Goal: Task Accomplishment & Management: Manage account settings

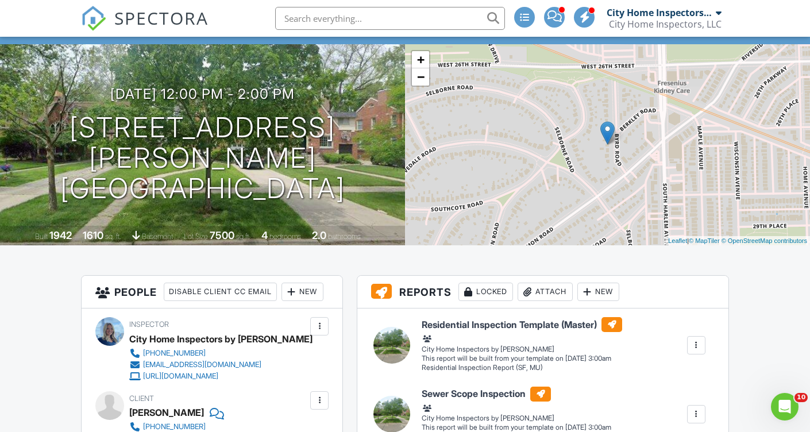
click at [394, 21] on input "text" at bounding box center [390, 18] width 230 height 23
type input "justice"
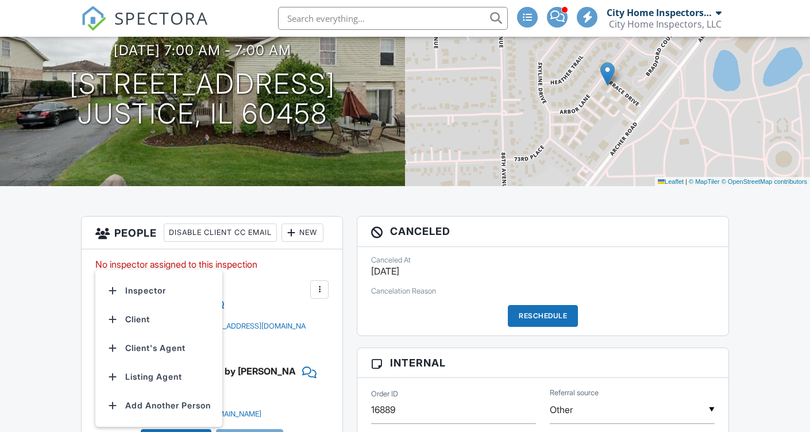
click at [279, 301] on div "No inspector assigned to this inspection Update Client First name Desiree Last …" at bounding box center [212, 358] width 261 height 218
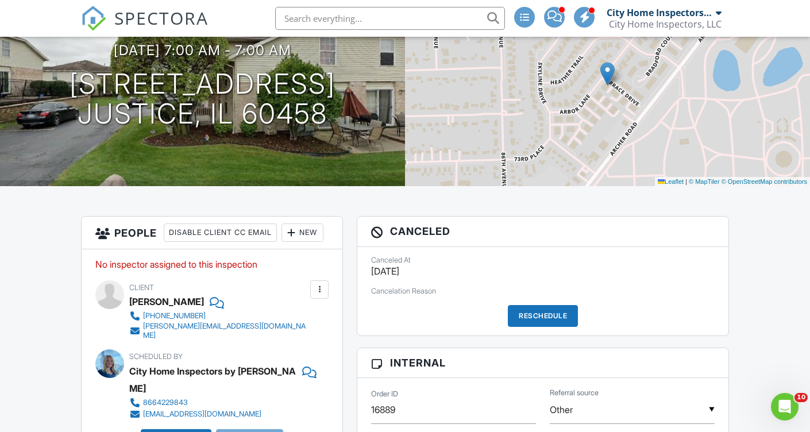
click at [540, 314] on div "Reschedule" at bounding box center [543, 316] width 70 height 22
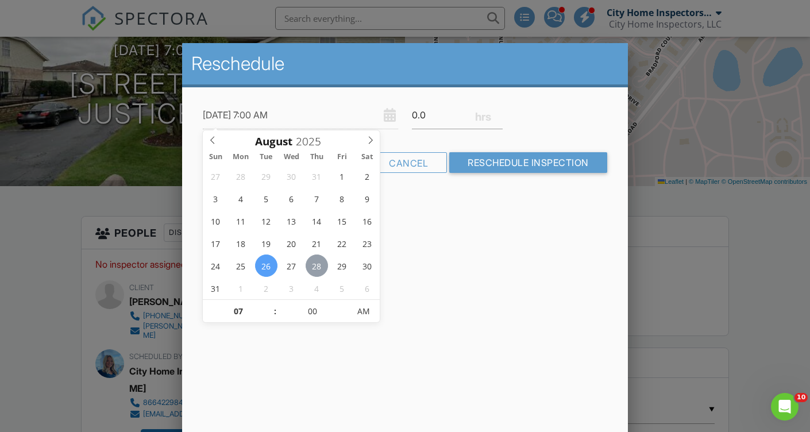
type input "08/28/2025 7:00 AM"
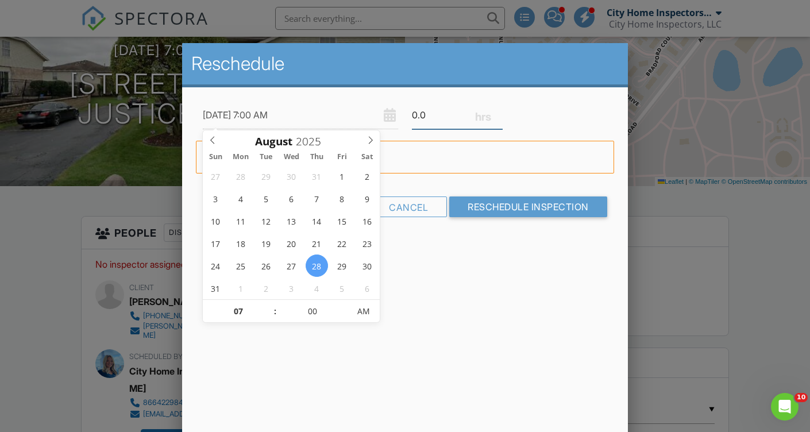
click at [440, 117] on input "0.0" at bounding box center [457, 115] width 91 height 28
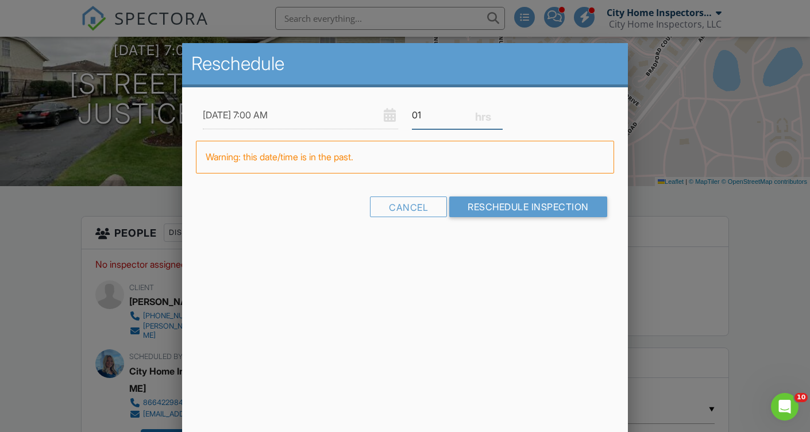
type input "0"
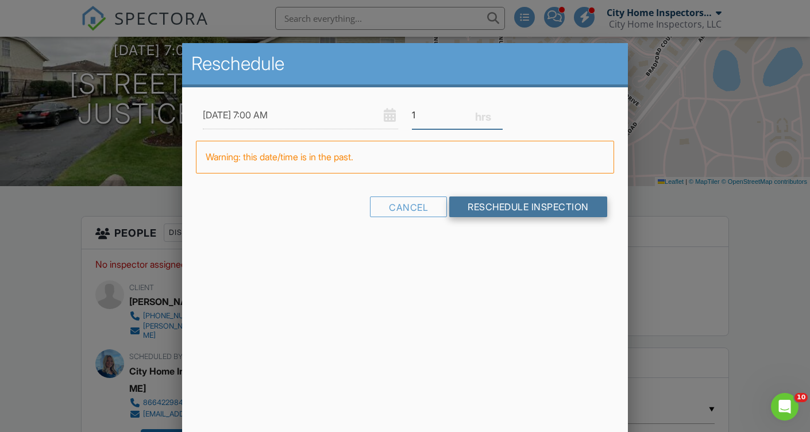
type input "1"
click at [503, 205] on input "Reschedule Inspection" at bounding box center [528, 206] width 158 height 21
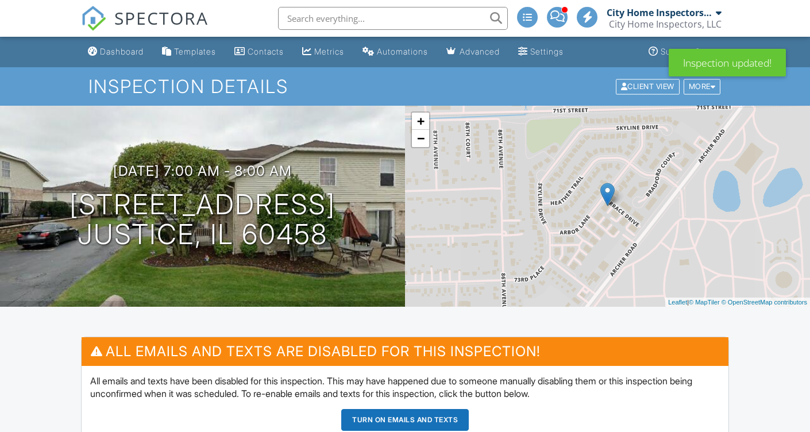
scroll to position [206, 0]
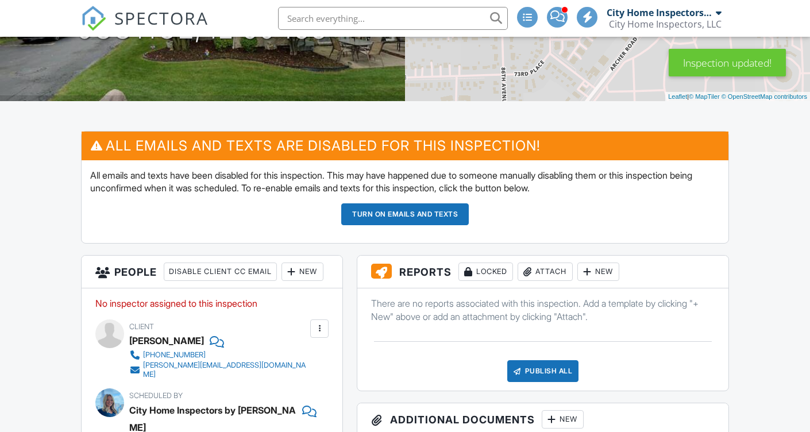
click at [408, 213] on button "Turn on emails and texts" at bounding box center [405, 214] width 128 height 22
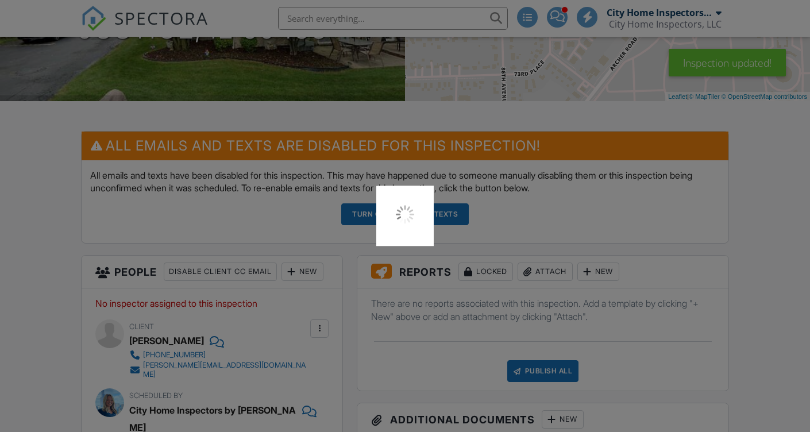
scroll to position [0, 0]
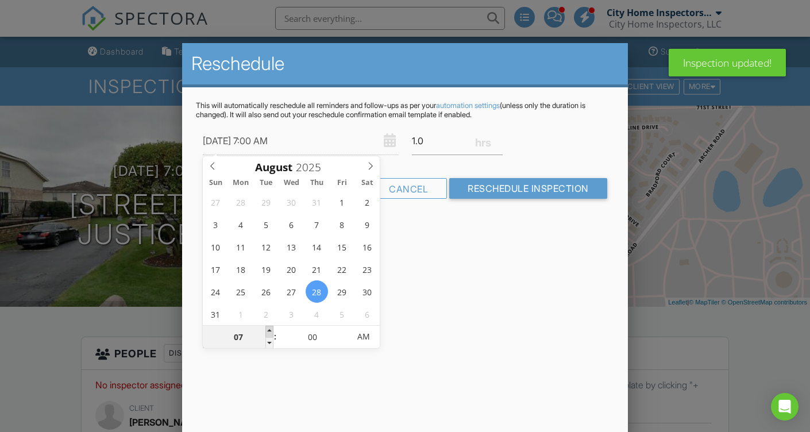
type input "08/28/2025 8:00 AM"
type input "08"
click at [269, 330] on span at bounding box center [269, 331] width 8 height 11
type input "08/28/2025 9:00 AM"
type input "09"
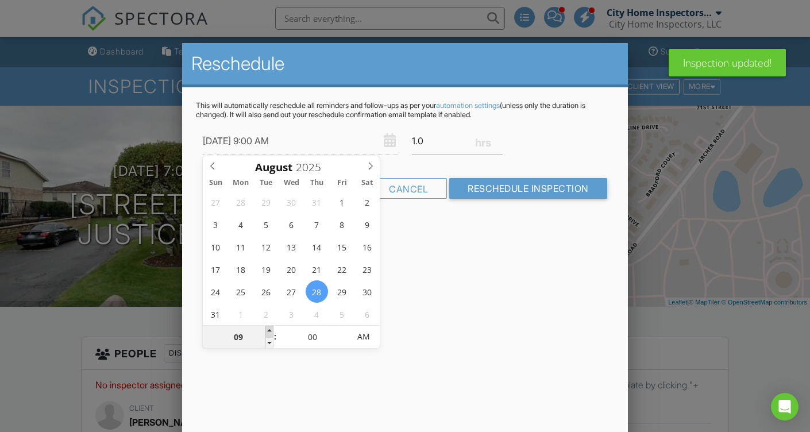
click at [269, 330] on span at bounding box center [269, 331] width 8 height 11
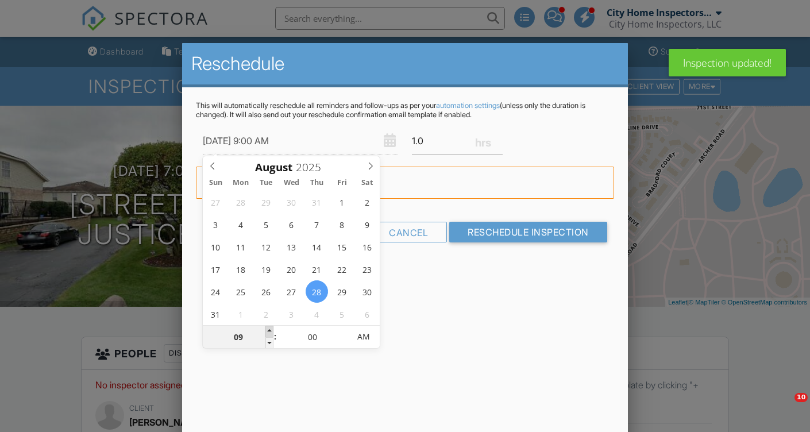
type input "08/28/2025 10:00 AM"
type input "10"
click at [269, 330] on span at bounding box center [269, 331] width 8 height 11
type input "08/28/2025 11:00 AM"
type input "11"
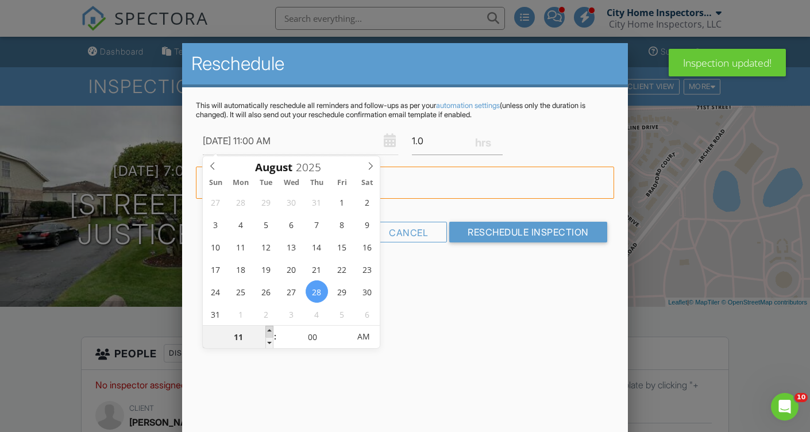
click at [269, 330] on span at bounding box center [269, 331] width 8 height 11
type input "[DATE] 12:00 PM"
type input "12"
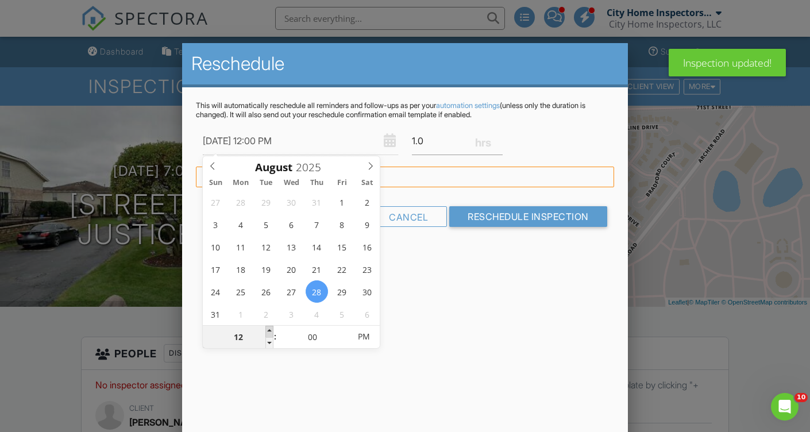
click at [269, 330] on span at bounding box center [269, 331] width 8 height 11
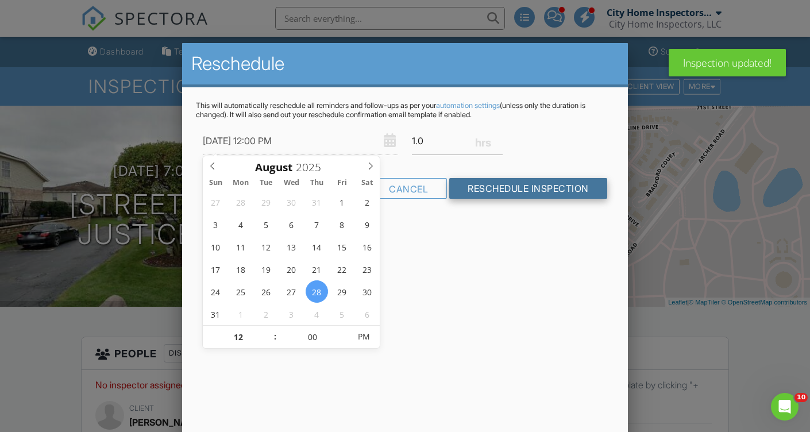
click at [542, 194] on input "Reschedule Inspection" at bounding box center [528, 188] width 158 height 21
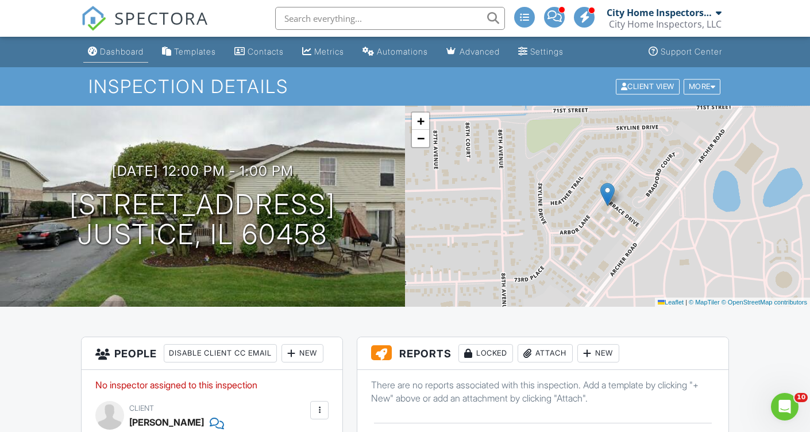
click at [107, 49] on div "Dashboard" at bounding box center [122, 52] width 44 height 10
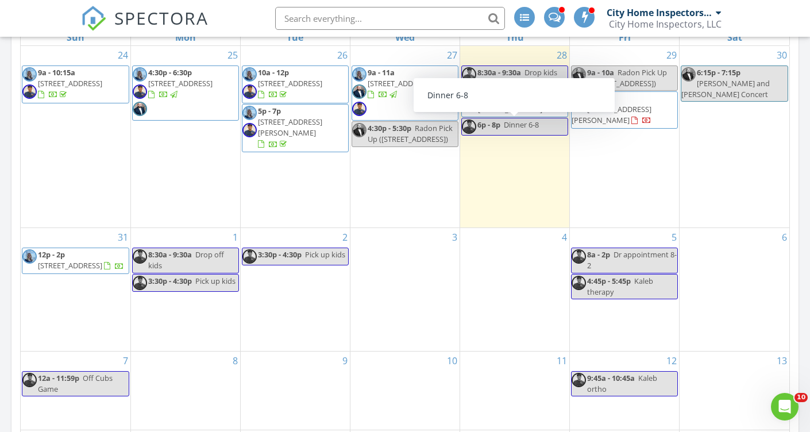
scroll to position [553, 0]
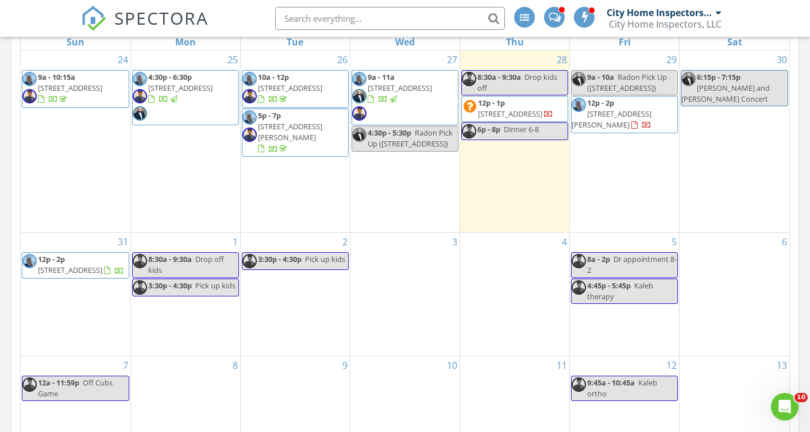
click at [388, 304] on div "3" at bounding box center [404, 294] width 109 height 122
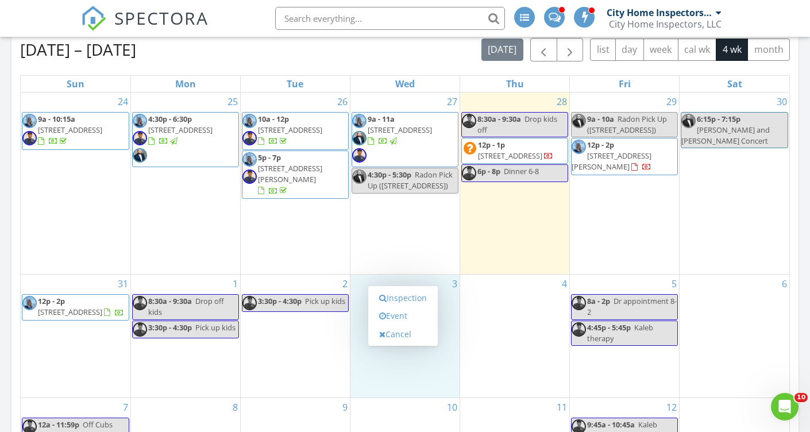
scroll to position [467, 0]
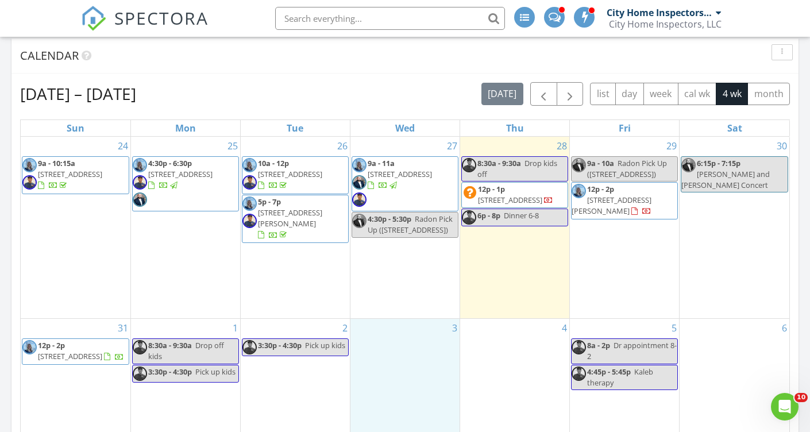
click at [544, 198] on span "12p - 1p 7242 Terrace Dr, Justice 60458" at bounding box center [515, 195] width 106 height 22
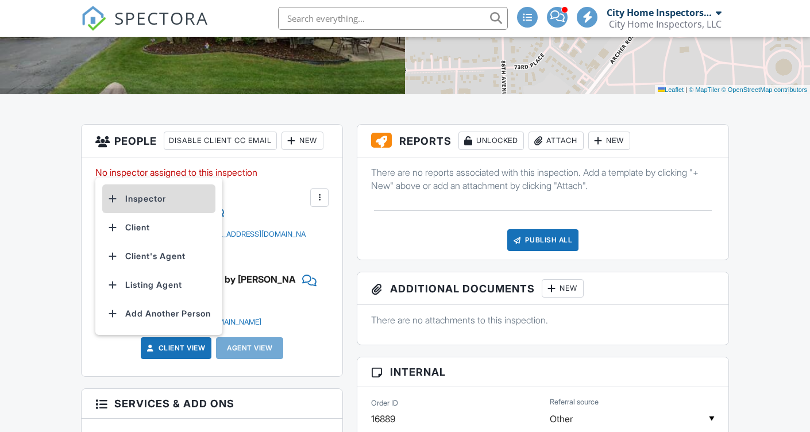
click at [137, 203] on li "Inspector" at bounding box center [158, 198] width 113 height 29
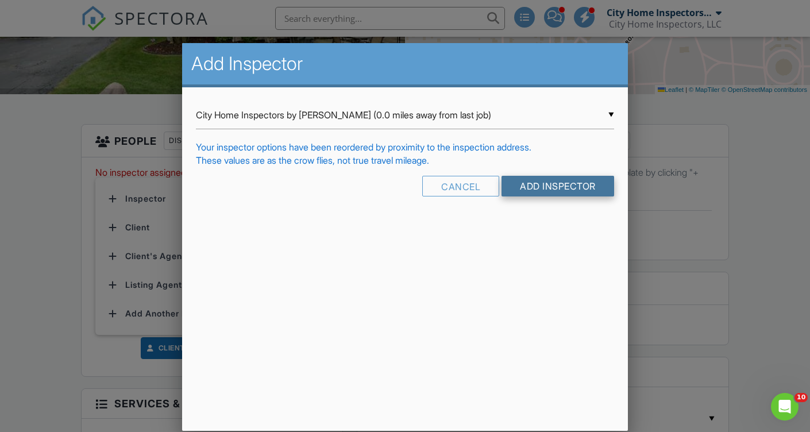
click at [560, 188] on input "Add Inspector" at bounding box center [558, 186] width 113 height 21
